Goal: Task Accomplishment & Management: Use online tool/utility

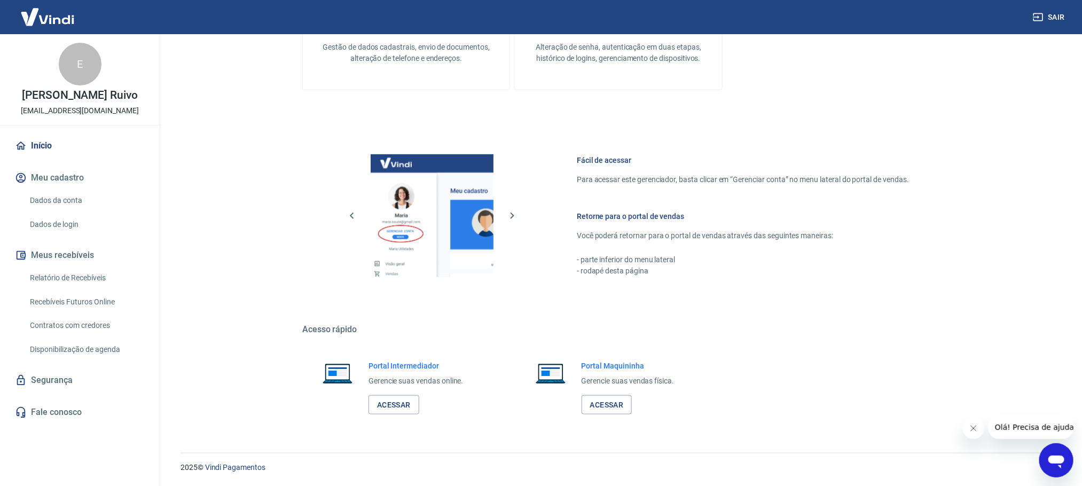
click at [56, 272] on link "Relatório de Recebíveis" at bounding box center [86, 278] width 121 height 22
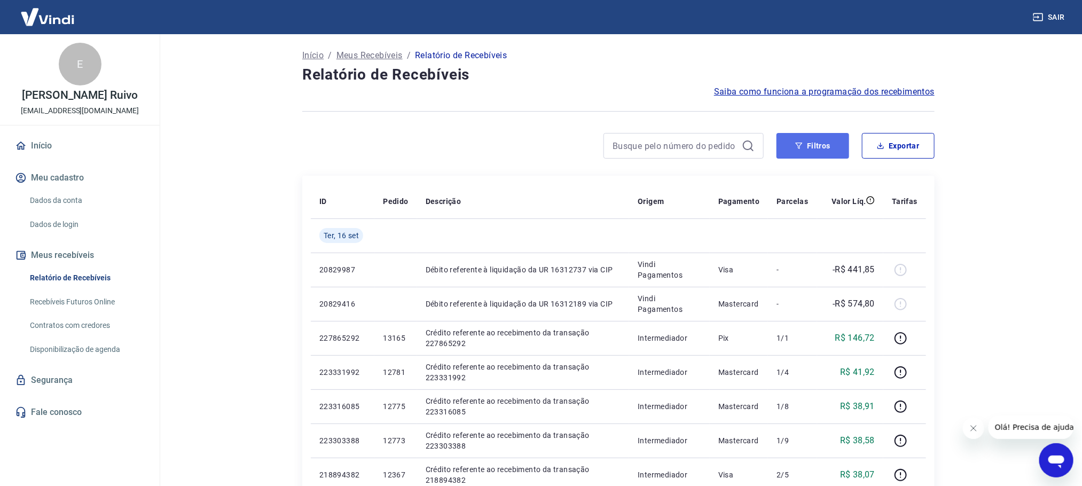
click at [805, 140] on button "Filtros" at bounding box center [812, 146] width 73 height 26
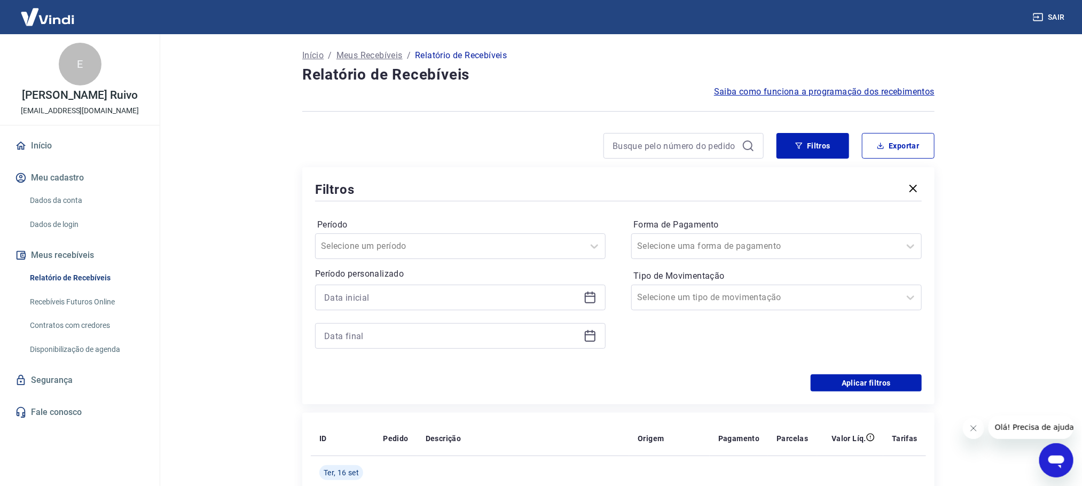
click at [592, 298] on icon at bounding box center [590, 297] width 13 height 13
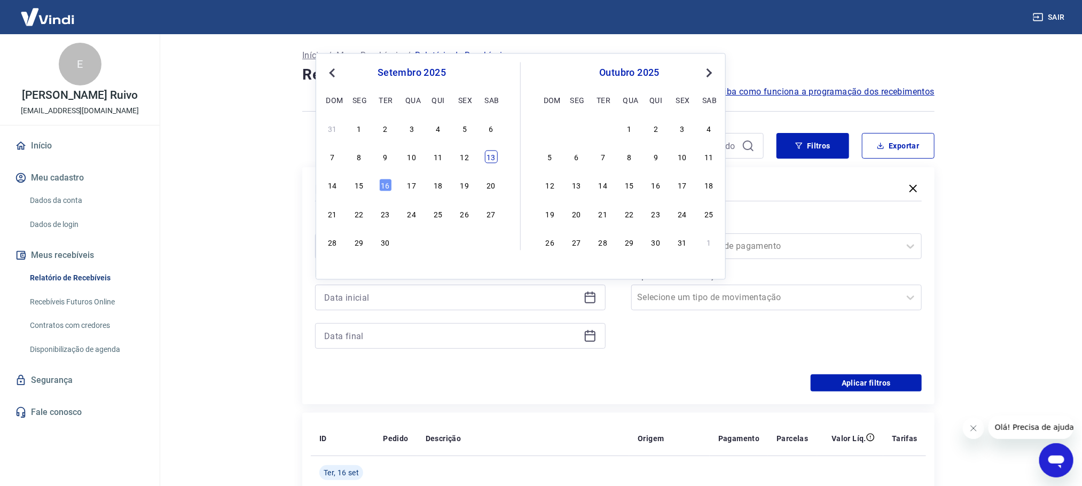
click at [485, 159] on div "13" at bounding box center [491, 157] width 13 height 13
type input "[DATE]"
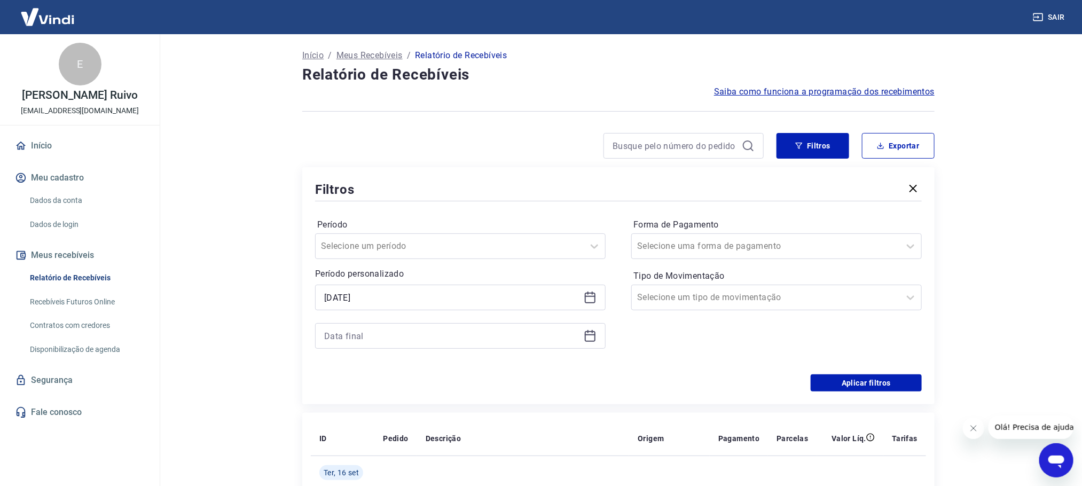
click at [584, 327] on div at bounding box center [460, 336] width 290 height 26
click at [586, 332] on icon at bounding box center [590, 336] width 11 height 11
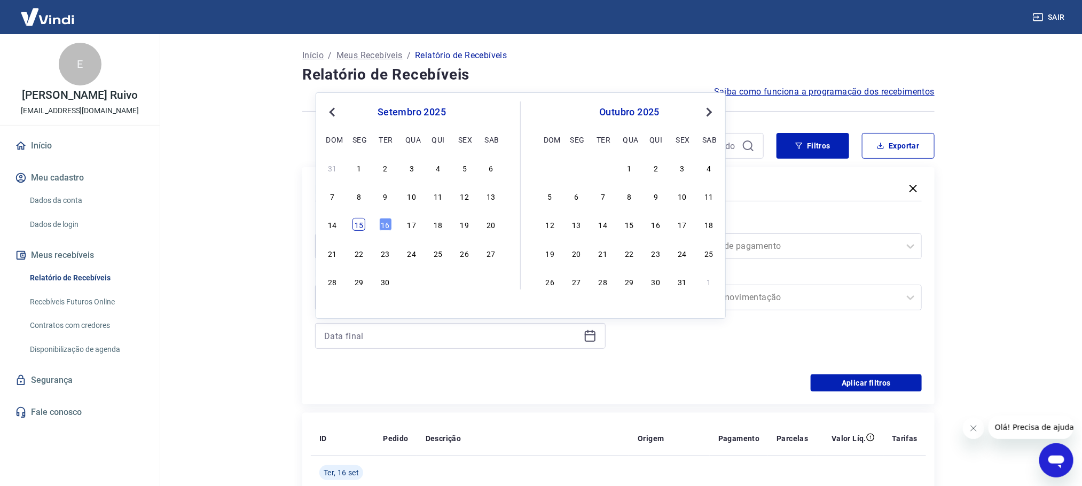
click at [360, 225] on div "15" at bounding box center [358, 224] width 13 height 13
type input "[DATE]"
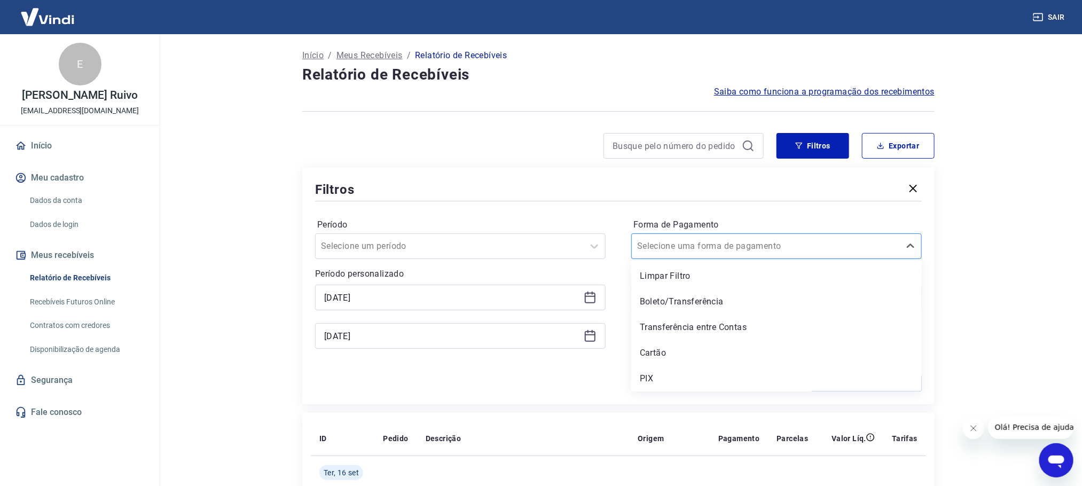
click at [743, 253] on div at bounding box center [765, 246] width 257 height 15
click at [670, 352] on div "Cartão" at bounding box center [776, 352] width 290 height 21
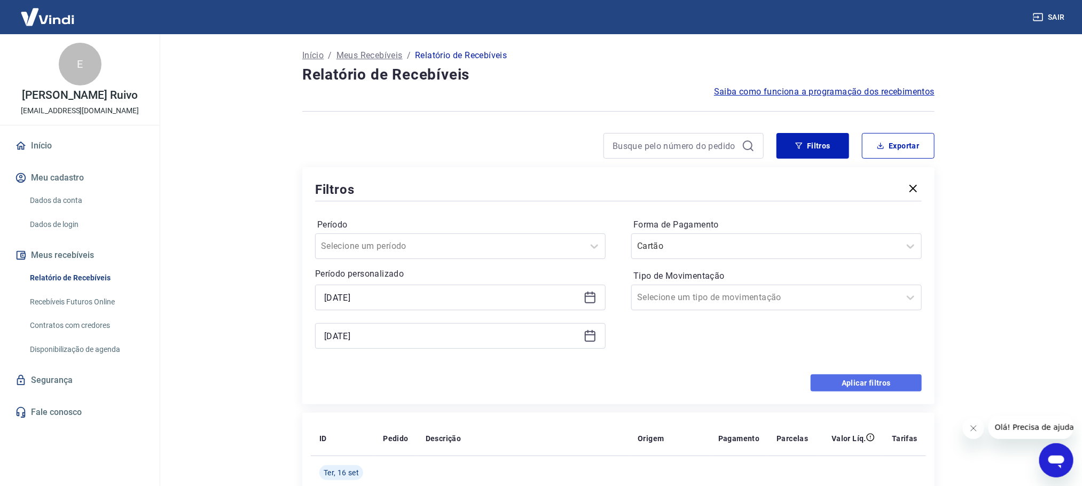
click at [878, 386] on button "Aplicar filtros" at bounding box center [866, 382] width 111 height 17
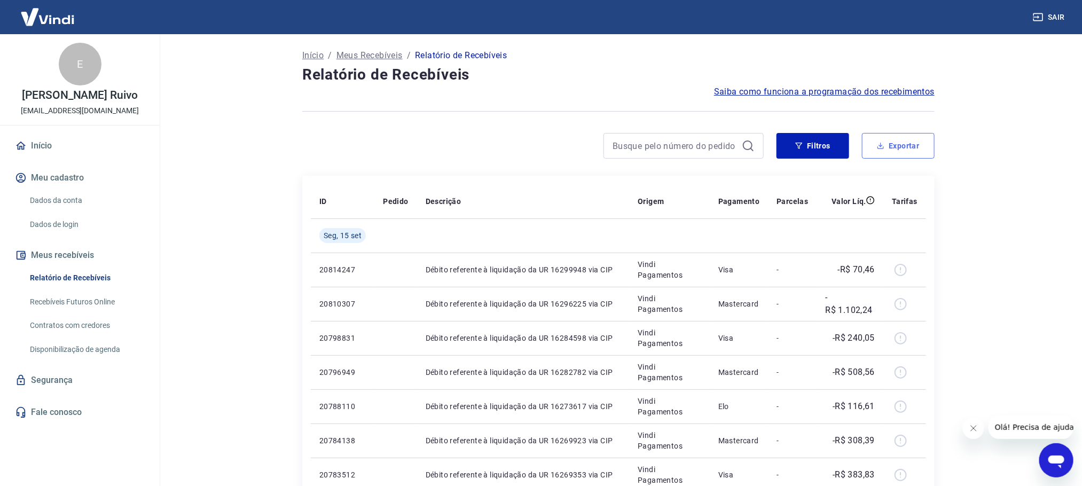
click at [893, 156] on button "Exportar" at bounding box center [898, 146] width 73 height 26
type input "[DATE]"
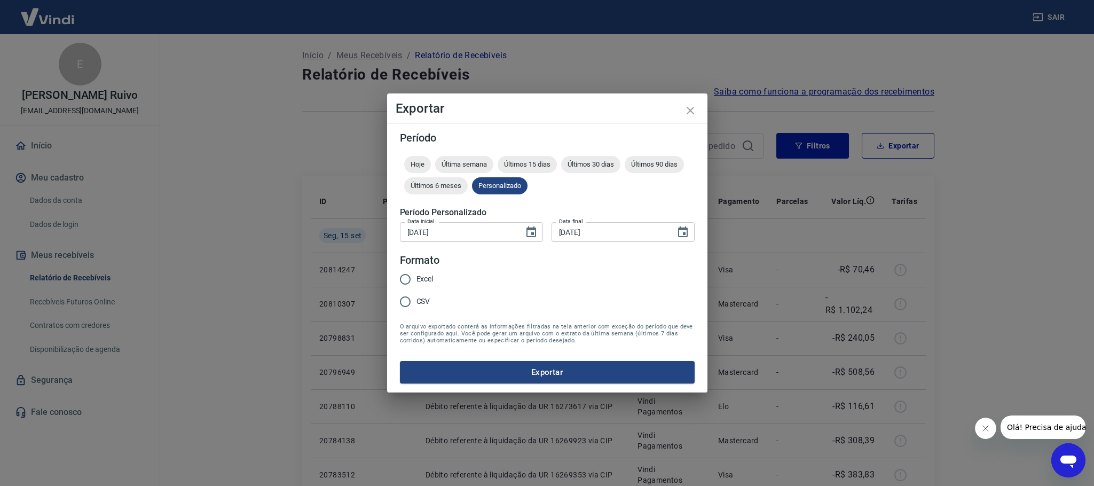
click at [420, 272] on label "Excel" at bounding box center [414, 279] width 40 height 22
click at [416, 272] on input "Excel" at bounding box center [405, 279] width 22 height 22
radio input "true"
click at [473, 363] on button "Exportar" at bounding box center [547, 372] width 295 height 22
